Goal: Information Seeking & Learning: Compare options

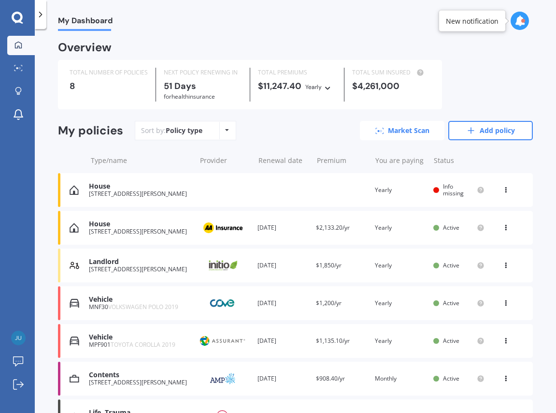
click at [400, 124] on link "Market Scan" at bounding box center [402, 130] width 85 height 19
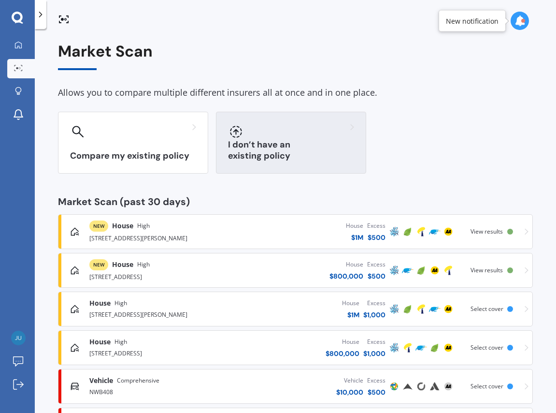
click at [282, 148] on div "I don’t have an existing policy" at bounding box center [291, 143] width 150 height 62
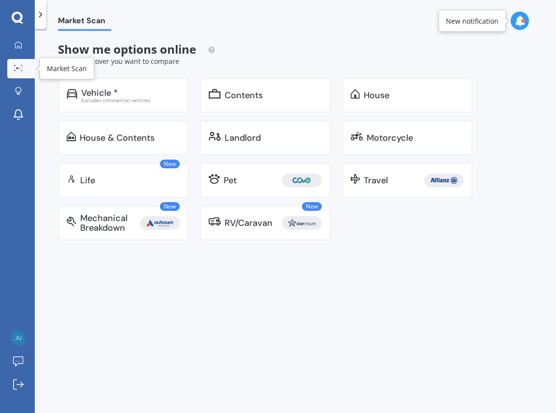
click at [27, 69] on link "Market Scan" at bounding box center [21, 68] width 28 height 19
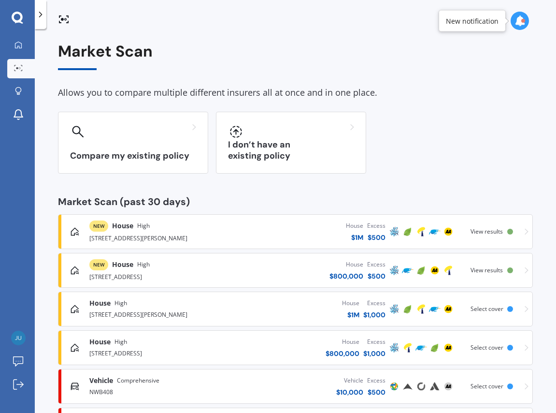
click at [296, 181] on div "Market Scan Allows you to compare multiple different insurers all at once and i…" at bounding box center [295, 262] width 475 height 439
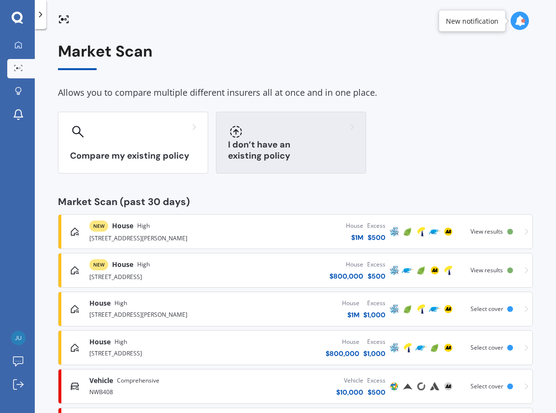
click at [297, 161] on h3 "I don’t have an existing policy" at bounding box center [291, 150] width 126 height 22
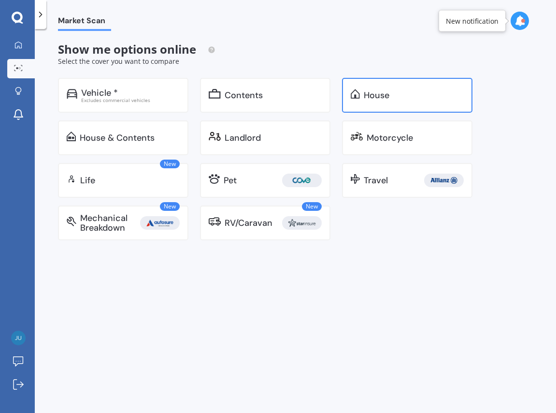
click at [362, 100] on div "House" at bounding box center [407, 95] width 131 height 35
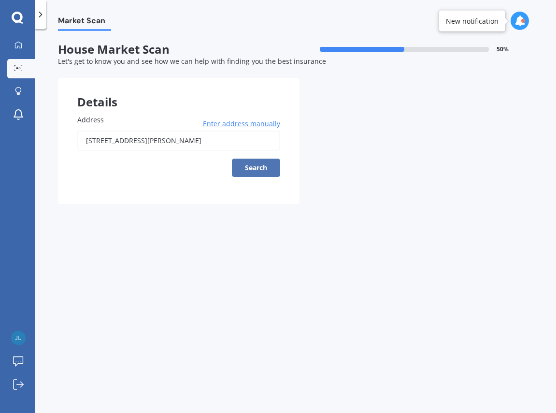
click at [247, 172] on button "Search" at bounding box center [256, 168] width 48 height 18
type input "[STREET_ADDRESS][PERSON_NAME]"
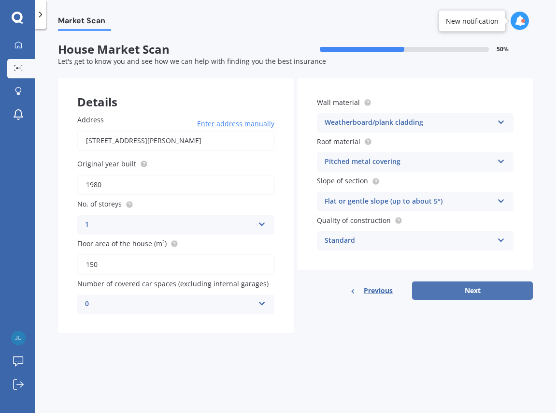
click at [432, 294] on button "Next" at bounding box center [472, 290] width 121 height 18
select select "01"
select select "11"
select select "1987"
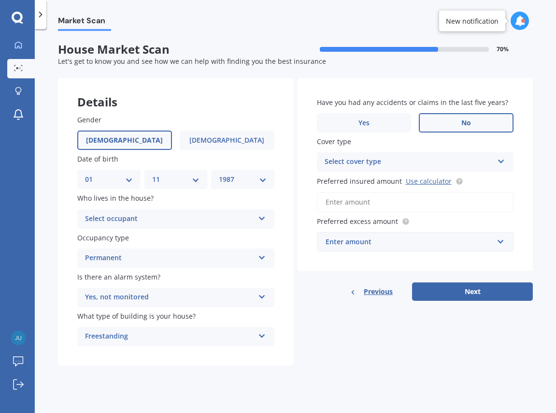
click at [234, 256] on div "Permanent" at bounding box center [169, 258] width 169 height 12
click at [245, 212] on div "Select occupant Owner Owner + Boarder" at bounding box center [175, 218] width 197 height 19
click at [289, 215] on div "Gender [DEMOGRAPHIC_DATA] [DEMOGRAPHIC_DATA] Date of birth DD 01 02 03 04 05 06…" at bounding box center [176, 230] width 236 height 271
click at [388, 296] on span "Previous" at bounding box center [378, 291] width 29 height 15
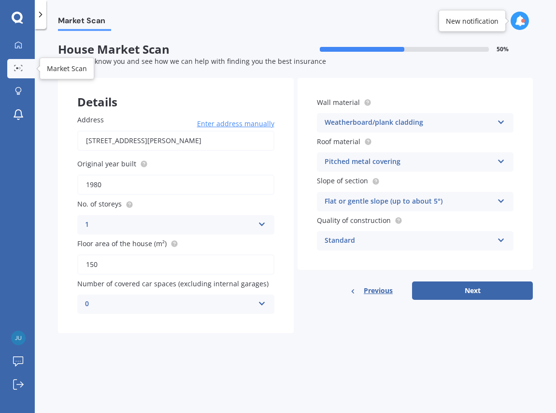
click at [27, 67] on link "Market Scan" at bounding box center [21, 68] width 28 height 19
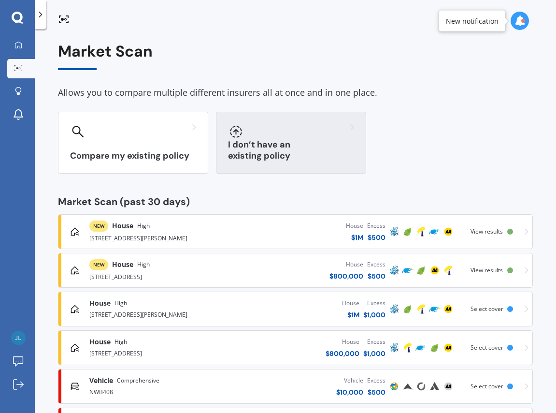
click at [361, 131] on div "I don’t have an existing policy" at bounding box center [291, 143] width 150 height 62
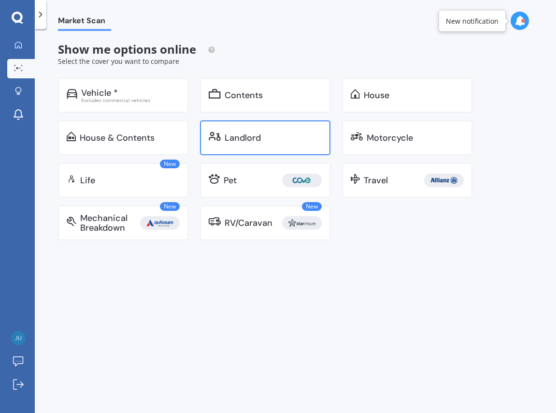
click at [287, 120] on div "Landlord" at bounding box center [265, 137] width 131 height 35
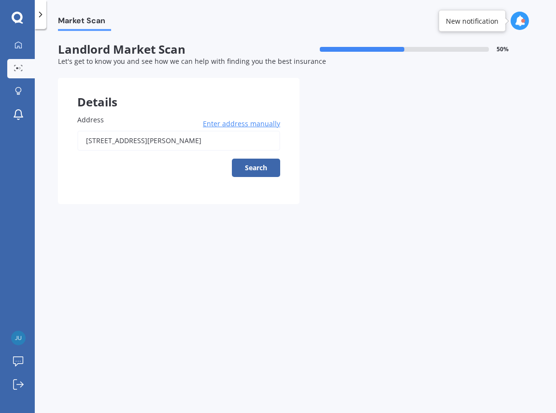
click at [225, 134] on input "[STREET_ADDRESS][PERSON_NAME]" at bounding box center [178, 141] width 203 height 20
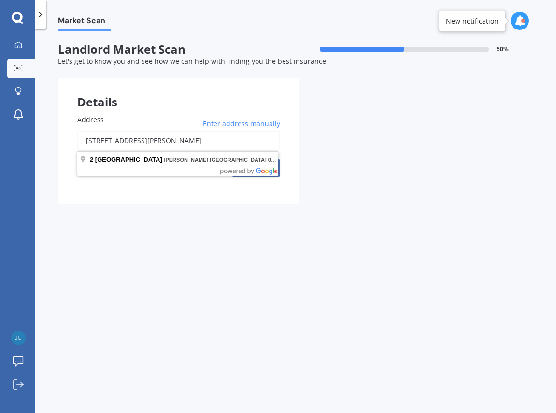
type input "[STREET_ADDRESS][PERSON_NAME]"
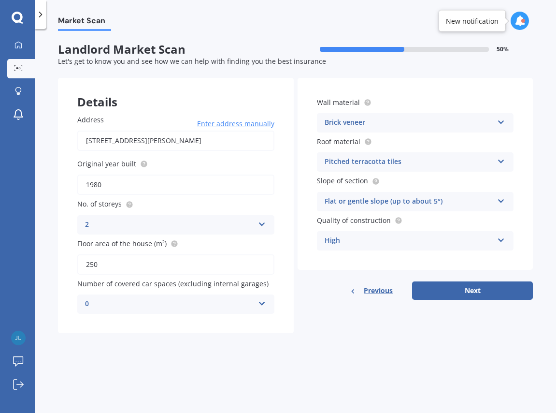
click at [450, 301] on div "Details Address [STREET_ADDRESS][PERSON_NAME] Enter address manually Search Ori…" at bounding box center [295, 205] width 475 height 255
click at [452, 294] on button "Next" at bounding box center [472, 290] width 121 height 18
select select "01"
select select "11"
select select "1987"
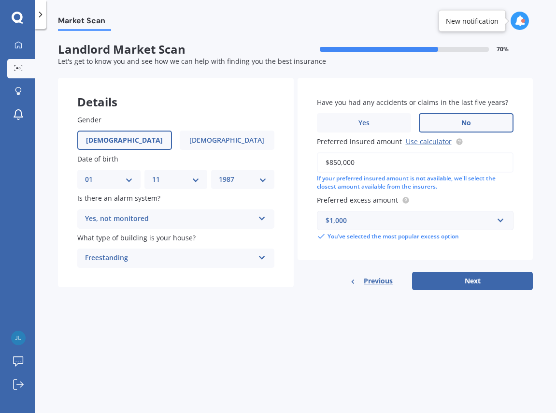
click at [378, 283] on span "Previous" at bounding box center [378, 281] width 29 height 15
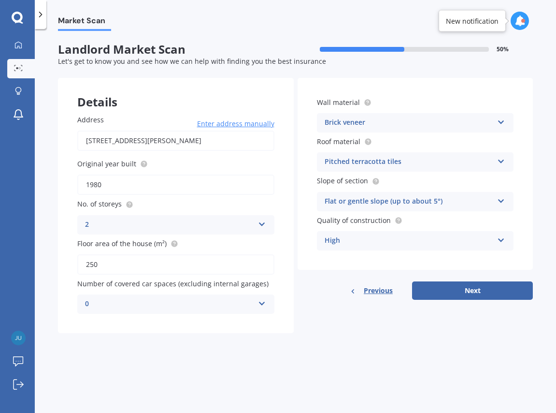
click at [380, 288] on span "Previous" at bounding box center [378, 290] width 29 height 15
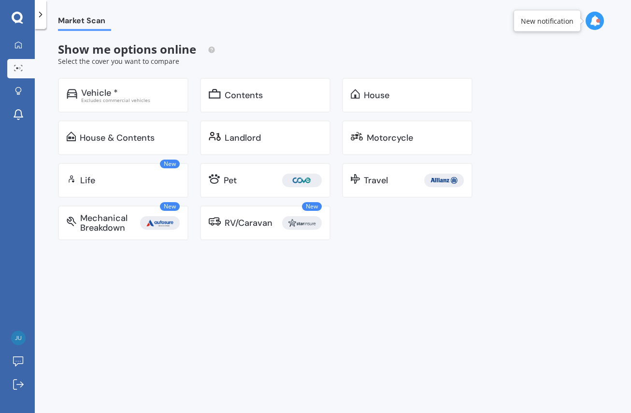
click at [43, 19] on div at bounding box center [41, 14] width 12 height 29
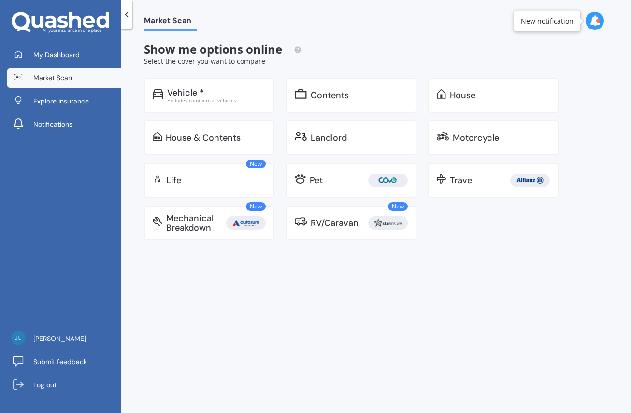
click at [556, 24] on icon at bounding box center [595, 20] width 11 height 11
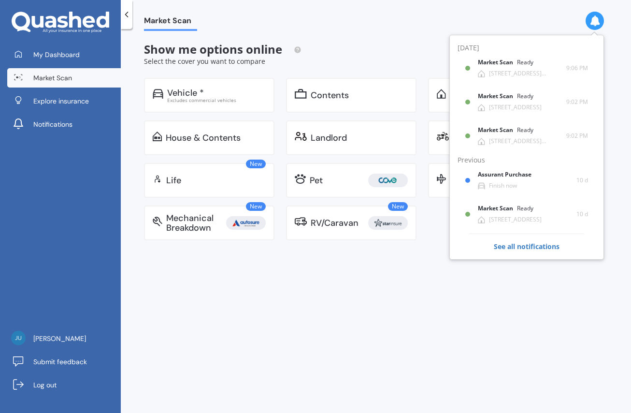
click at [556, 21] on icon at bounding box center [595, 20] width 11 height 11
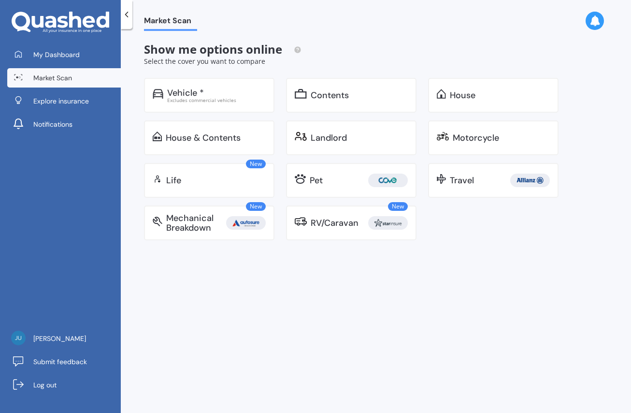
click at [483, 21] on div "Market Scan" at bounding box center [376, 15] width 511 height 31
click at [315, 320] on div "Market Scan Show me options online Select the cover you want to compare Vehicle…" at bounding box center [376, 223] width 511 height 384
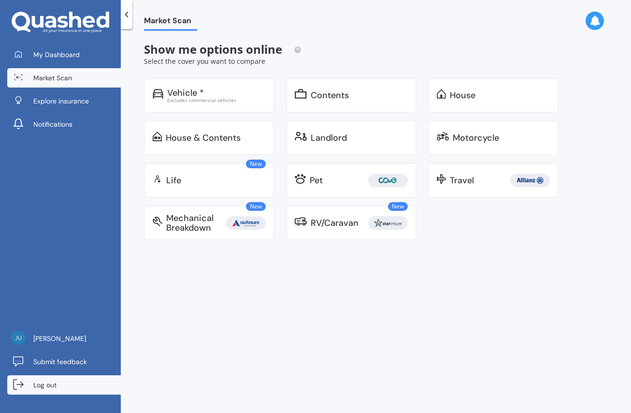
click at [88, 390] on link "Log out" at bounding box center [64, 384] width 114 height 19
